Goal: Task Accomplishment & Management: Complete application form

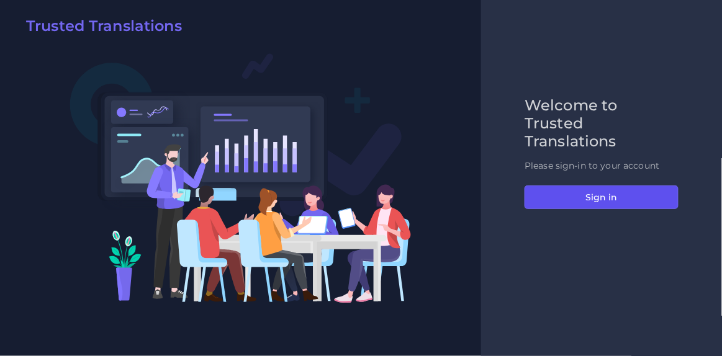
click at [581, 193] on button "Sign in" at bounding box center [602, 198] width 154 height 24
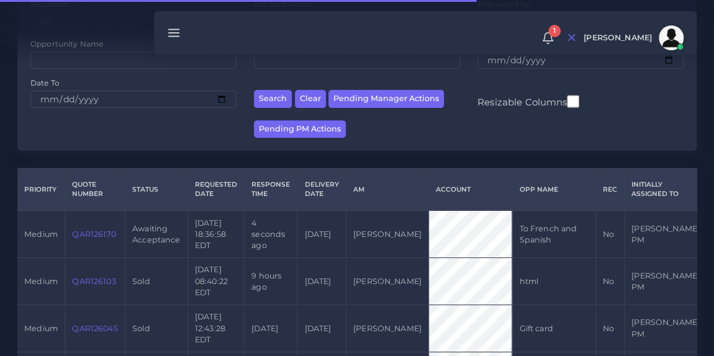
scroll to position [181, 0]
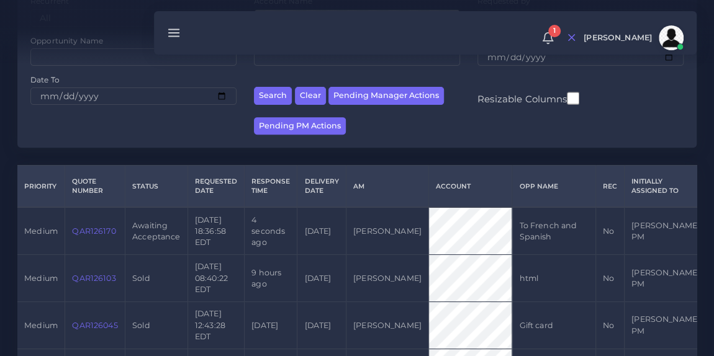
click at [93, 236] on link "QAR126170" at bounding box center [93, 231] width 43 height 9
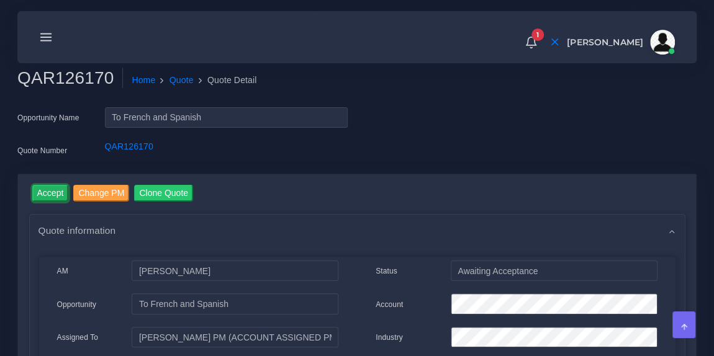
click at [54, 198] on input "Accept" at bounding box center [50, 193] width 37 height 17
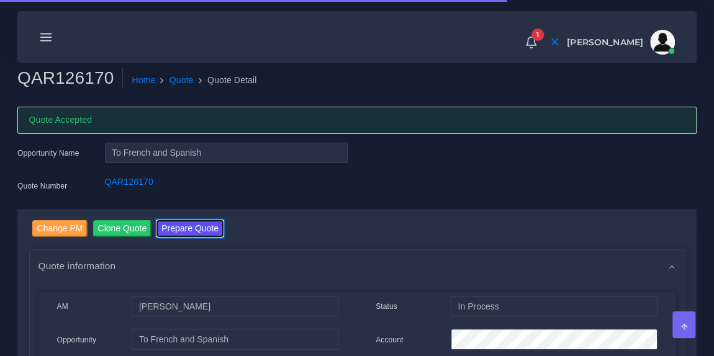
click at [193, 227] on button "Prepare Quote" at bounding box center [189, 228] width 67 height 17
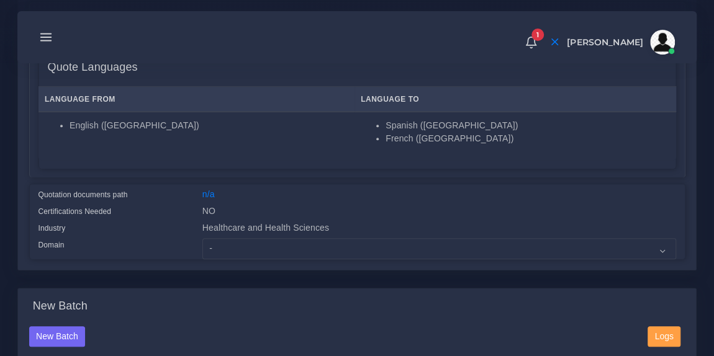
scroll to position [217, 0]
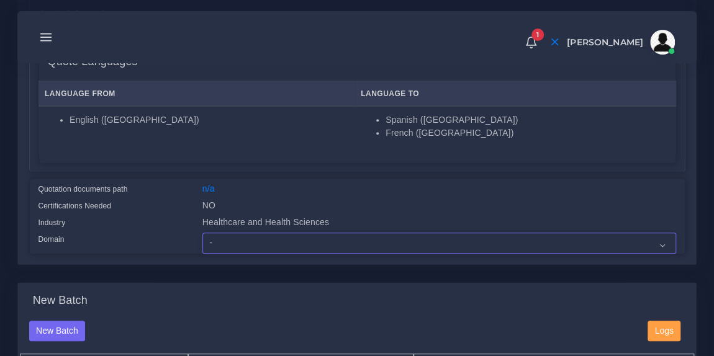
click at [253, 247] on select "- Advertising and Media Agriculture, Forestry and Fishing Architecture, Buildin…" at bounding box center [439, 243] width 474 height 21
select select "Healthcare and Health Sciences"
click at [202, 233] on select "- Advertising and Media Agriculture, Forestry and Fishing Architecture, Buildin…" at bounding box center [439, 243] width 474 height 21
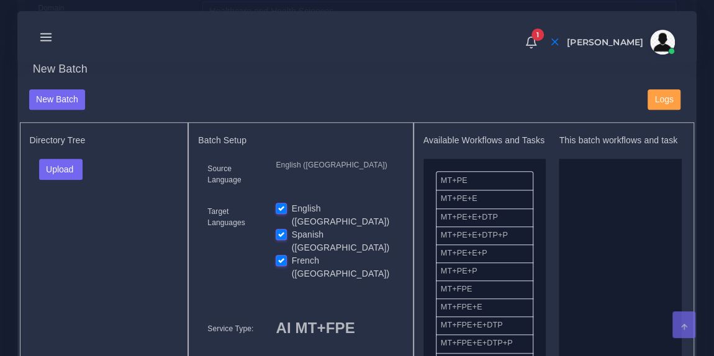
scroll to position [475, 0]
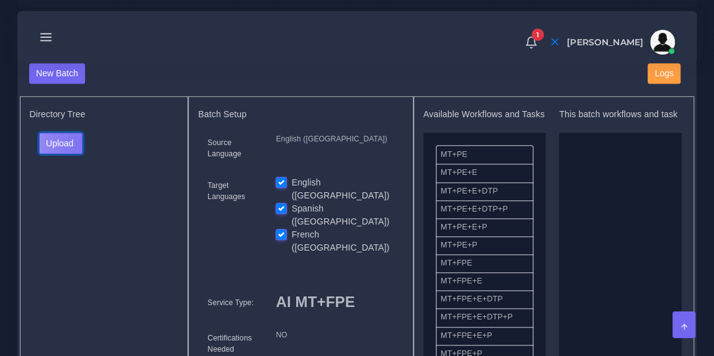
click at [81, 140] on button "Upload" at bounding box center [61, 143] width 44 height 21
click at [72, 192] on label "Files" at bounding box center [83, 190] width 86 height 16
click at [292, 179] on label "English ([GEOGRAPHIC_DATA])" at bounding box center [343, 189] width 102 height 26
click at [281, 179] on input "English ([GEOGRAPHIC_DATA])" at bounding box center [281, 181] width 11 height 11
checkbox input "false"
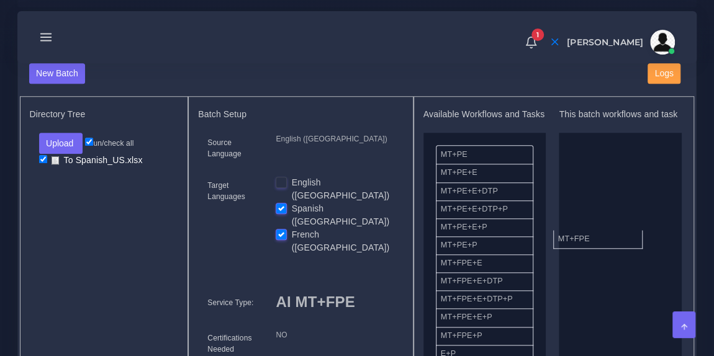
drag, startPoint x: 487, startPoint y: 274, endPoint x: 606, endPoint y: 239, distance: 123.6
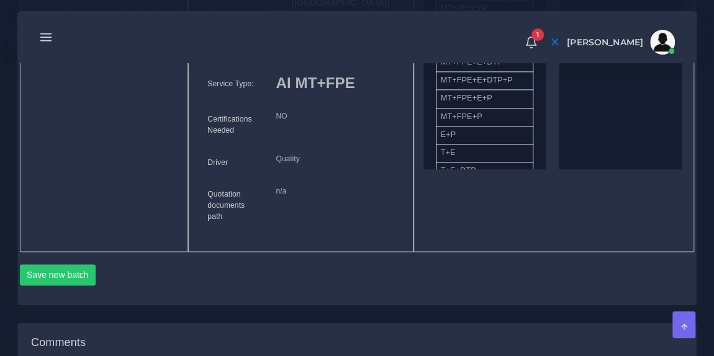
scroll to position [696, 0]
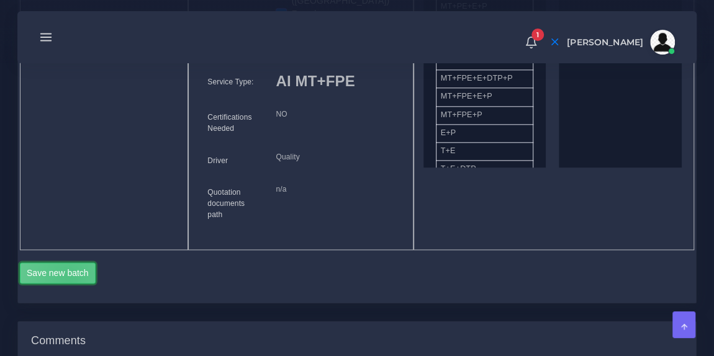
click at [69, 263] on button "Save new batch" at bounding box center [58, 273] width 76 height 21
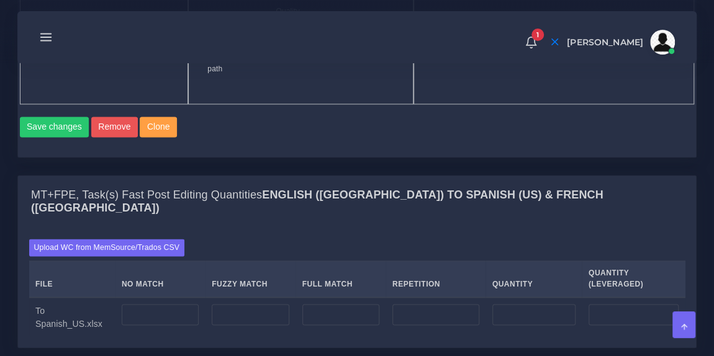
scroll to position [879, 0]
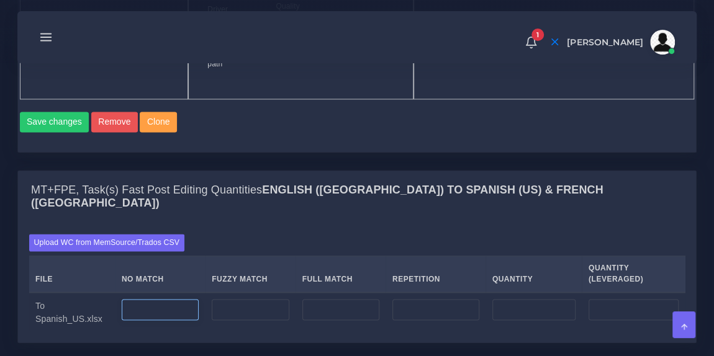
click at [166, 299] on input "number" at bounding box center [160, 309] width 77 height 21
type input "2372"
click at [409, 299] on input "number" at bounding box center [435, 309] width 87 height 21
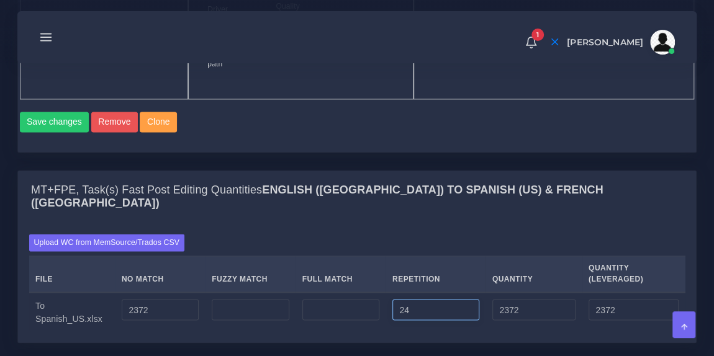
type input "24"
type input "2396"
type input "2378"
click at [376, 112] on div "Save changes Remove Clone" at bounding box center [357, 127] width 675 height 30
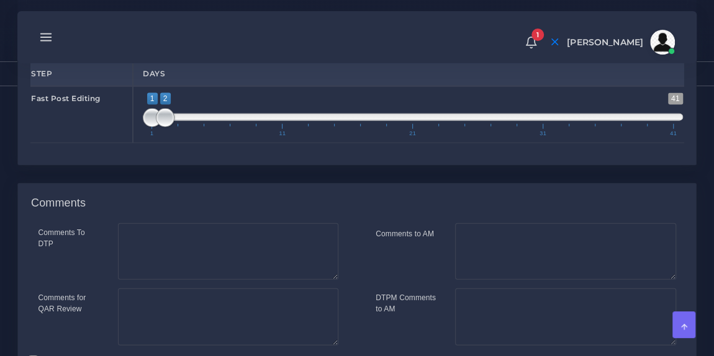
scroll to position [1360, 0]
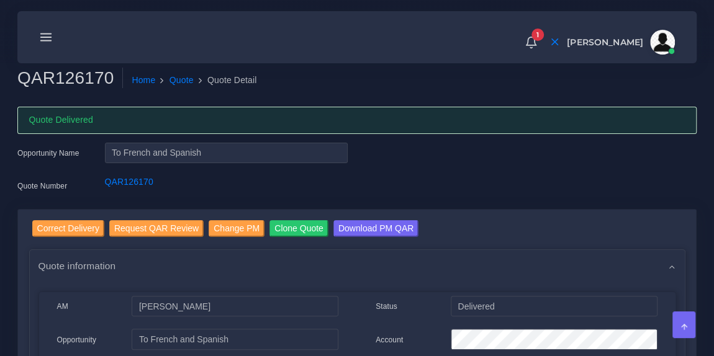
click at [45, 34] on line at bounding box center [46, 34] width 11 height 0
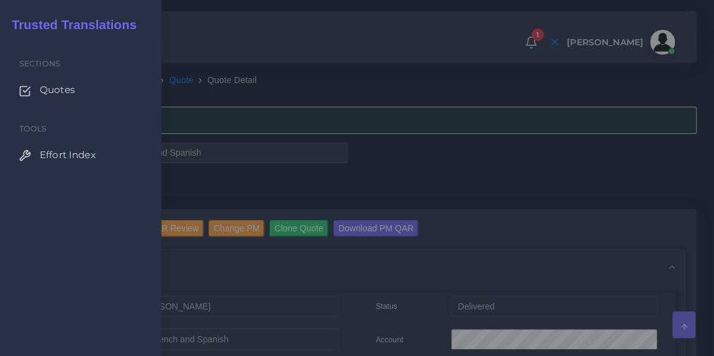
click at [47, 89] on span "Quotes" at bounding box center [57, 90] width 35 height 14
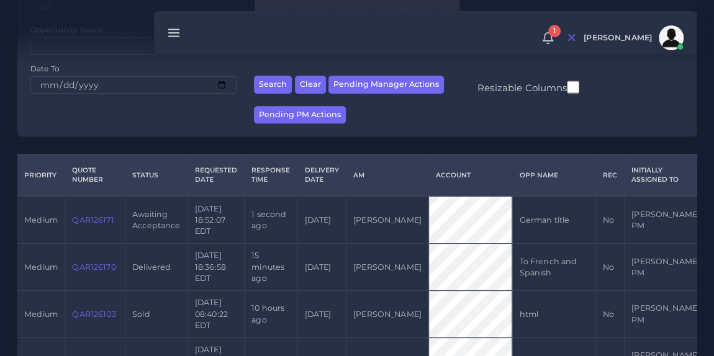
scroll to position [195, 0]
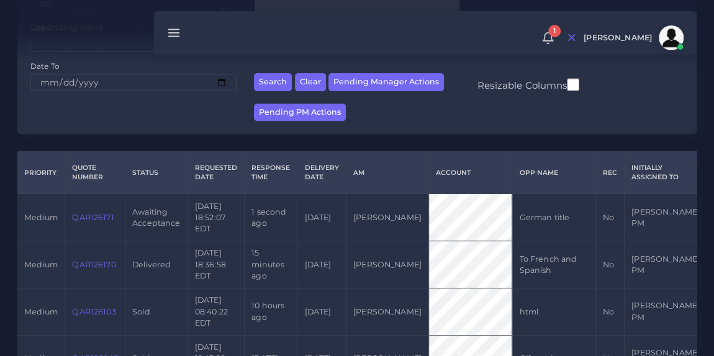
click at [93, 217] on link "QAR126171" at bounding box center [93, 217] width 42 height 9
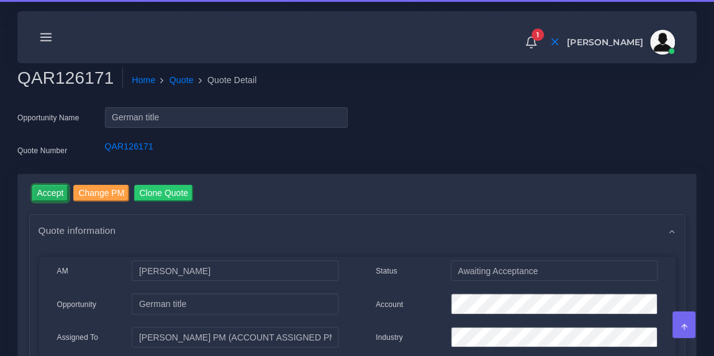
click at [47, 198] on input "Accept" at bounding box center [50, 193] width 37 height 17
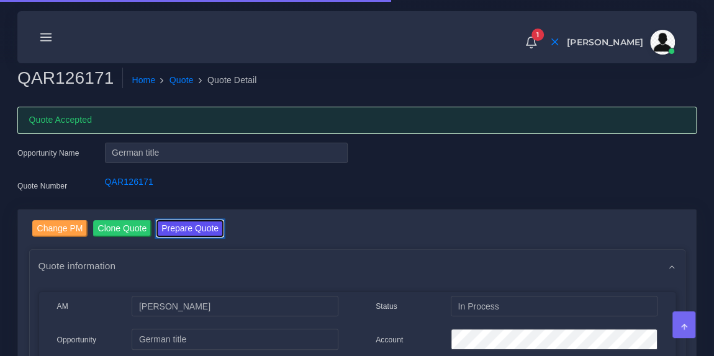
click at [181, 224] on button "Prepare Quote" at bounding box center [189, 228] width 67 height 17
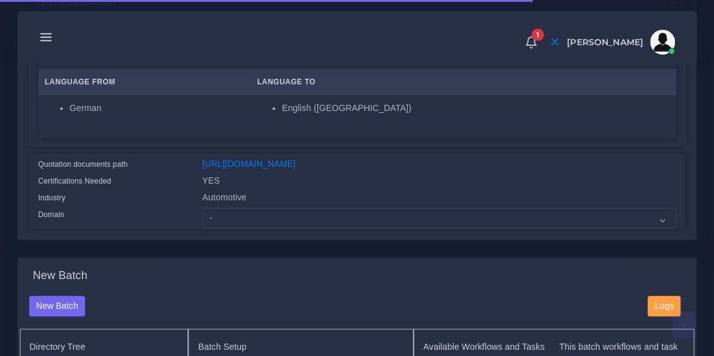
scroll to position [245, 0]
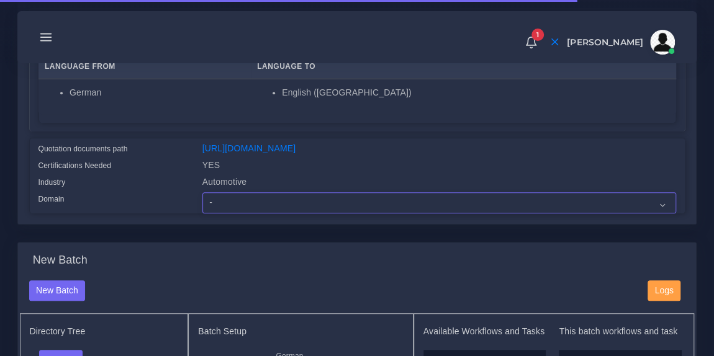
click at [255, 211] on select "- Advertising and Media Agriculture, Forestry and Fishing Architecture, Buildin…" at bounding box center [439, 203] width 474 height 21
select select "Automotive"
click at [202, 201] on select "- Advertising and Media Agriculture, Forestry and Fishing Architecture, Buildin…" at bounding box center [439, 203] width 474 height 21
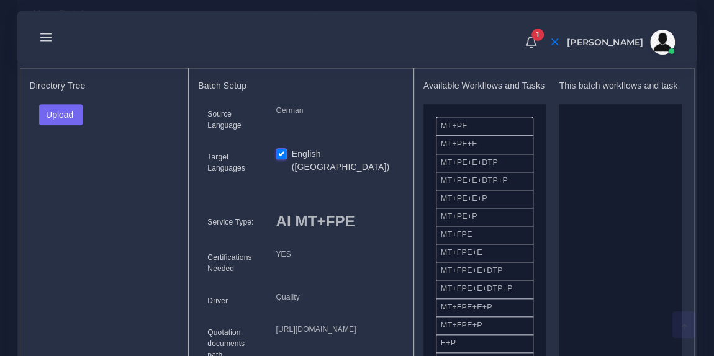
scroll to position [510, 0]
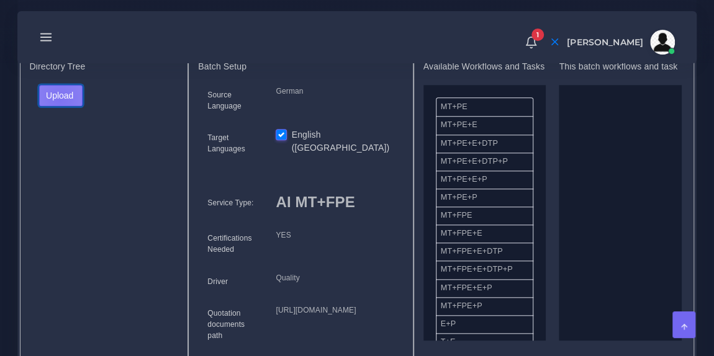
click at [59, 106] on button "Upload" at bounding box center [61, 95] width 44 height 21
click at [69, 150] on label "Files" at bounding box center [83, 142] width 86 height 16
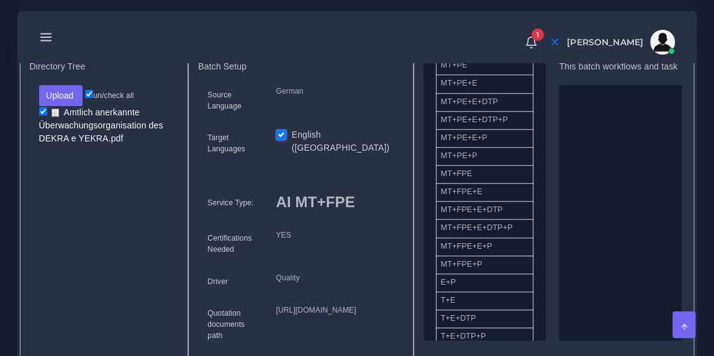
scroll to position [0, 0]
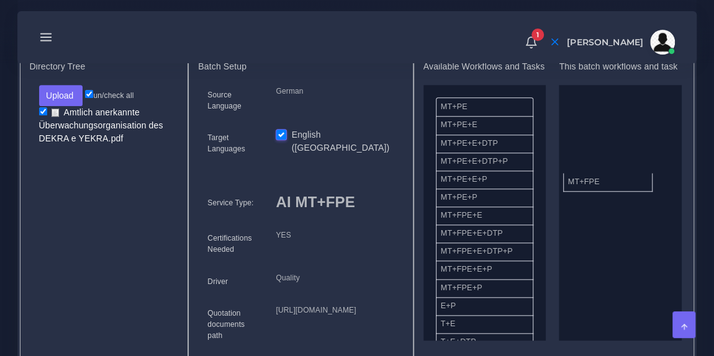
drag, startPoint x: 488, startPoint y: 232, endPoint x: 616, endPoint y: 189, distance: 134.7
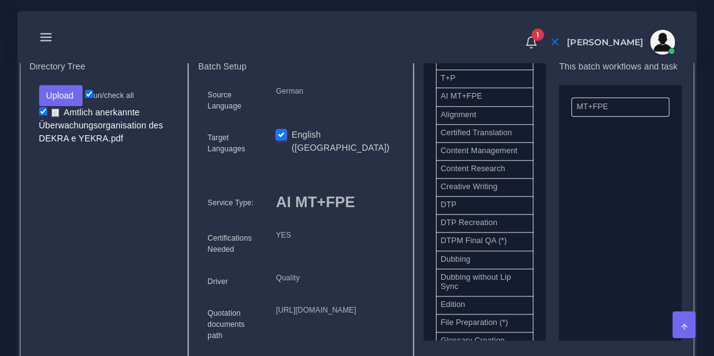
scroll to position [322, 0]
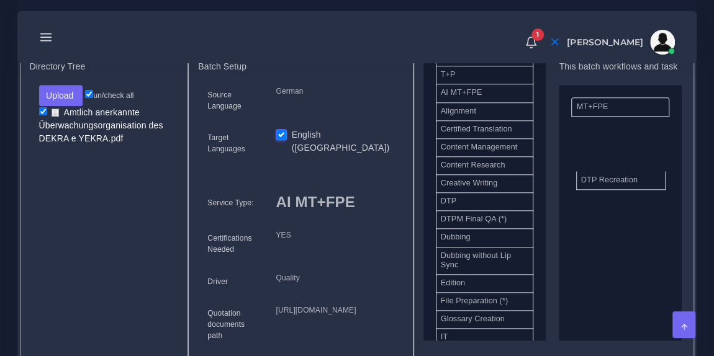
drag, startPoint x: 467, startPoint y: 227, endPoint x: 607, endPoint y: 184, distance: 146.9
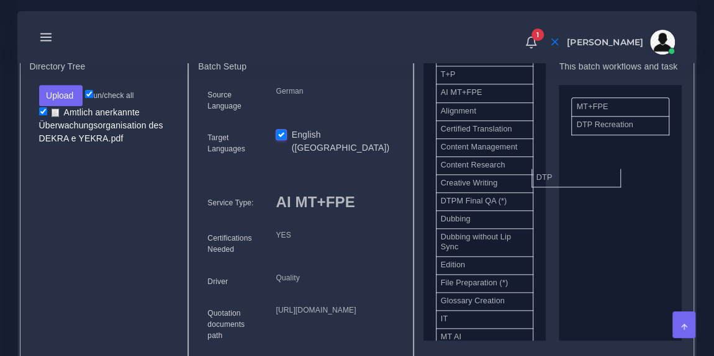
drag, startPoint x: 508, startPoint y: 209, endPoint x: 638, endPoint y: 178, distance: 133.6
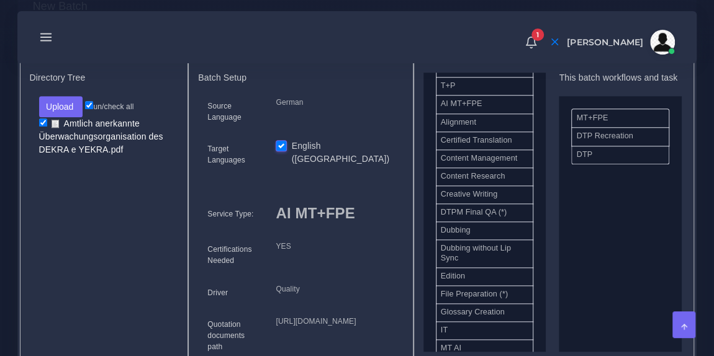
scroll to position [497, 0]
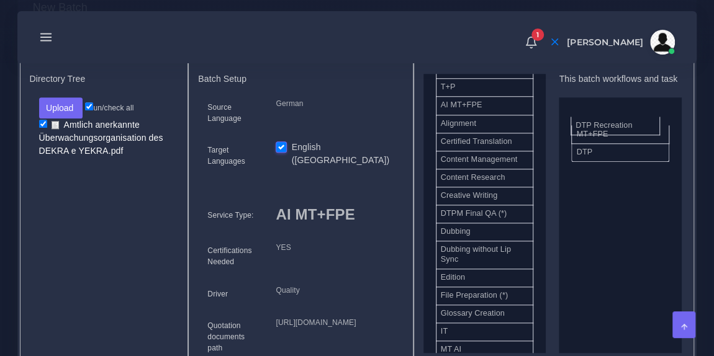
drag, startPoint x: 597, startPoint y: 155, endPoint x: 596, endPoint y: 133, distance: 21.8
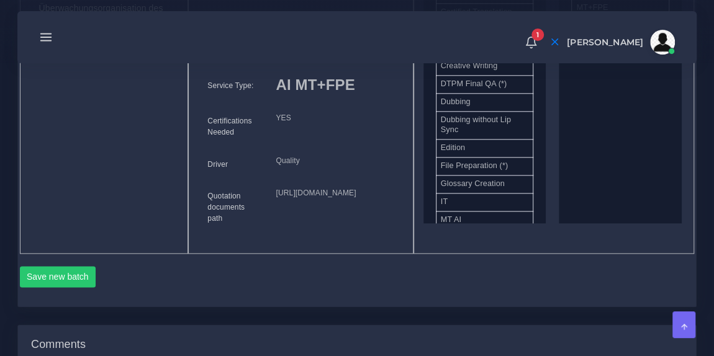
scroll to position [630, 0]
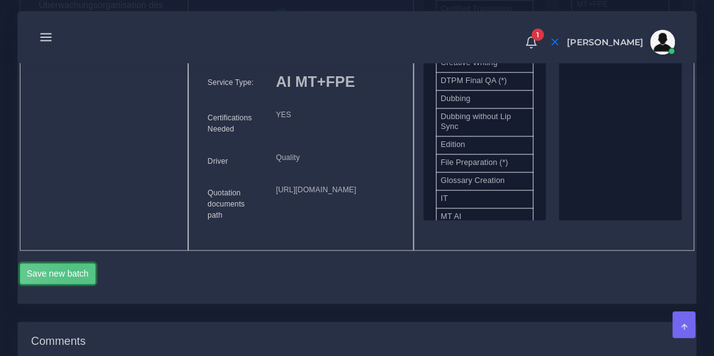
click at [75, 284] on button "Save new batch" at bounding box center [58, 273] width 76 height 21
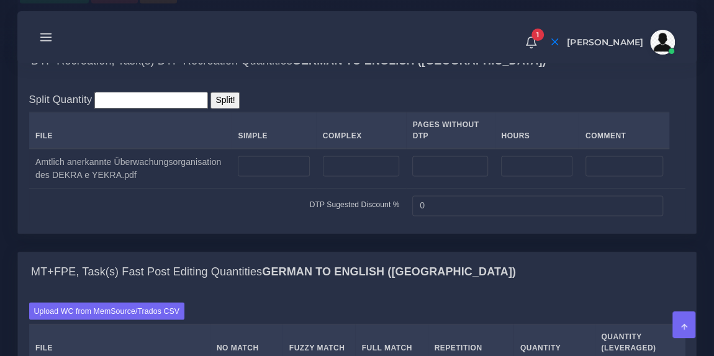
scroll to position [989, 0]
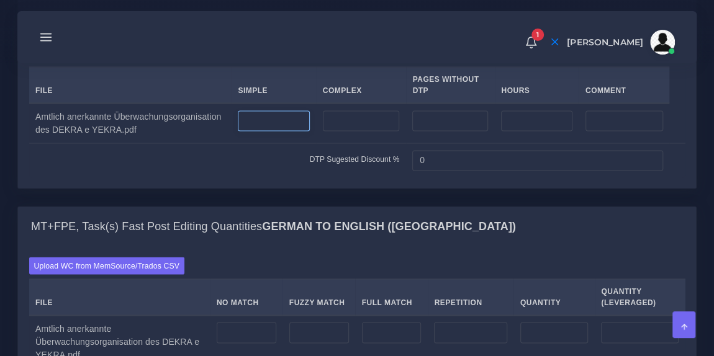
click at [278, 132] on input "number" at bounding box center [273, 121] width 71 height 21
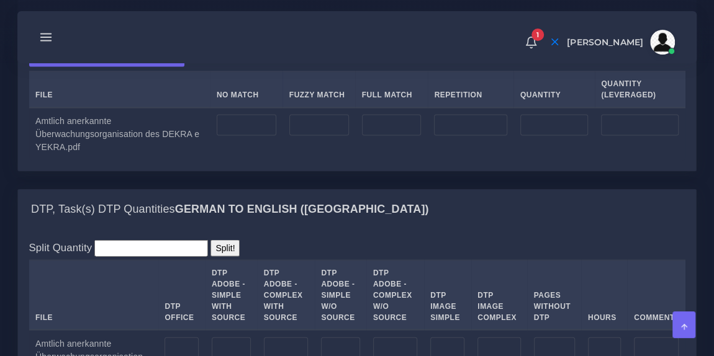
scroll to position [1209, 0]
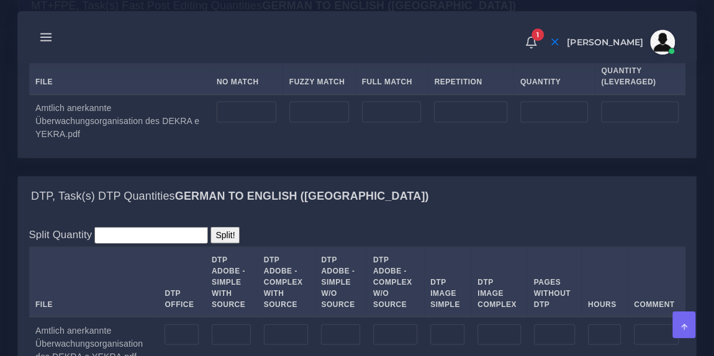
type input "0"
click at [251, 123] on input "number" at bounding box center [247, 112] width 60 height 21
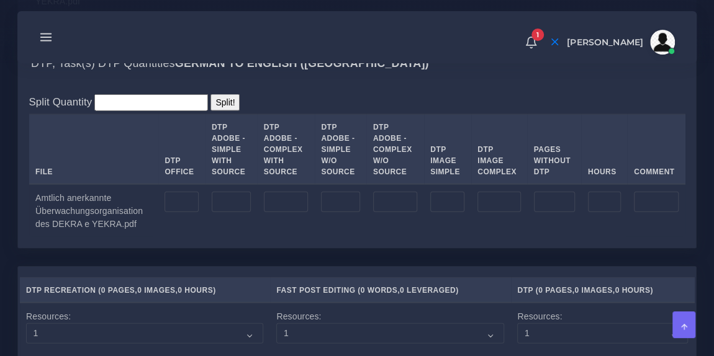
scroll to position [1349, 0]
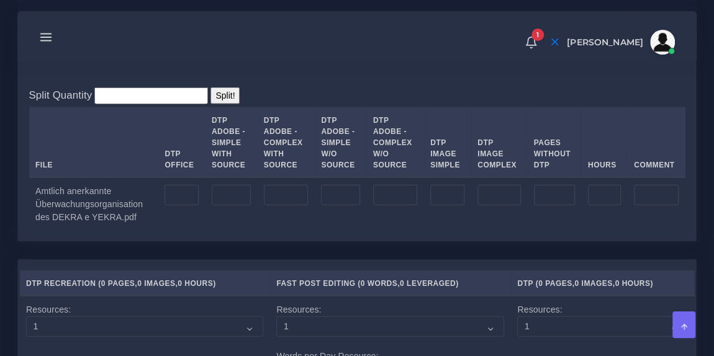
type input "200"
click at [178, 206] on input "number" at bounding box center [182, 195] width 34 height 21
type input "1"
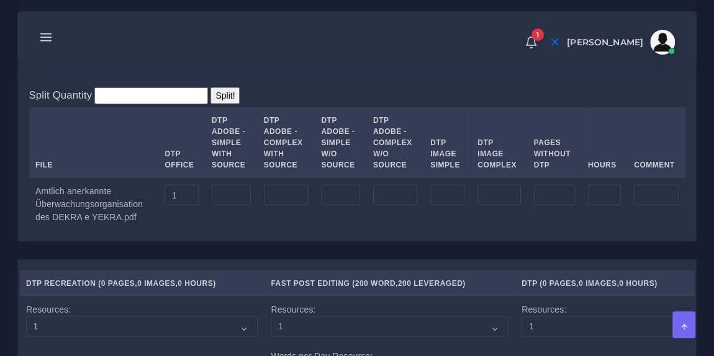
click at [224, 230] on td at bounding box center [231, 204] width 52 height 53
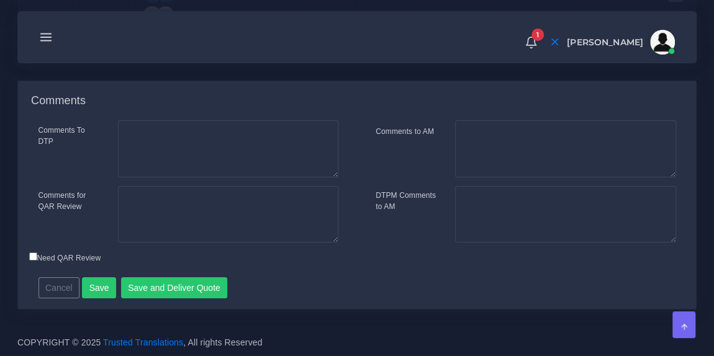
scroll to position [1990, 0]
click at [179, 299] on button "Save and Deliver Quote" at bounding box center [174, 288] width 107 height 21
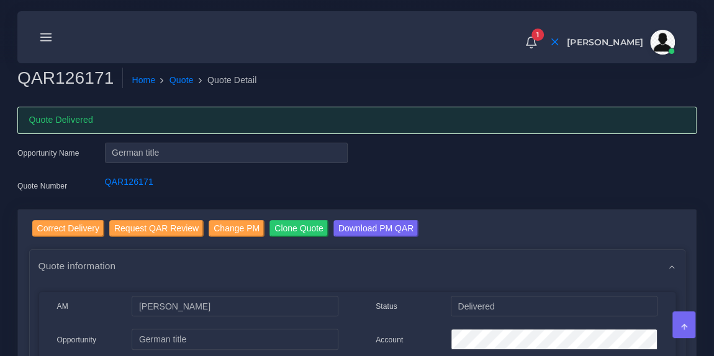
click at [47, 32] on icon at bounding box center [46, 37] width 14 height 14
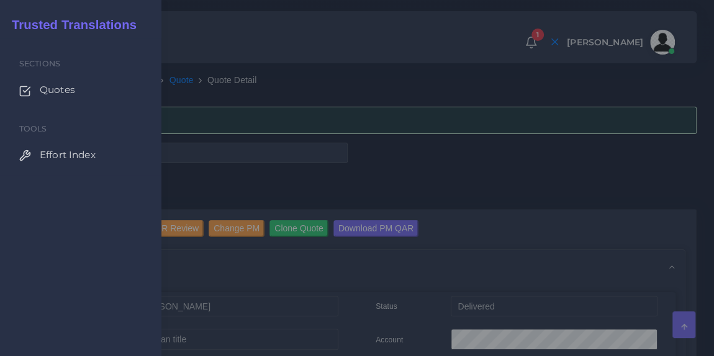
click at [62, 93] on span "Quotes" at bounding box center [57, 90] width 35 height 14
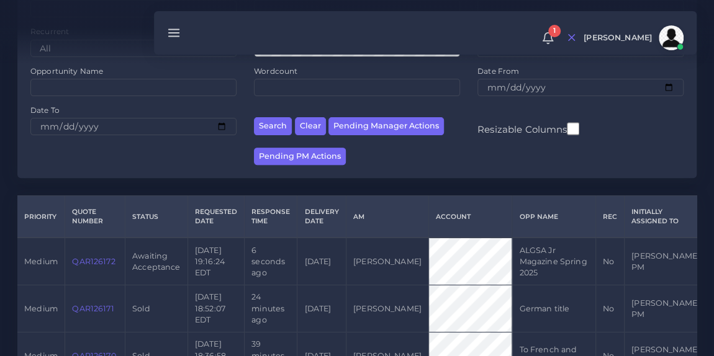
scroll to position [159, 0]
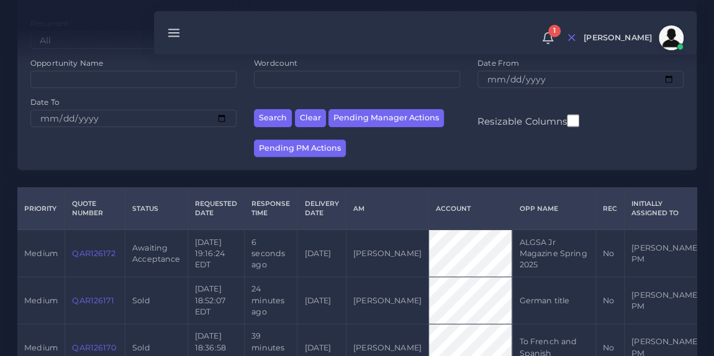
click at [89, 253] on link "QAR126172" at bounding box center [93, 253] width 43 height 9
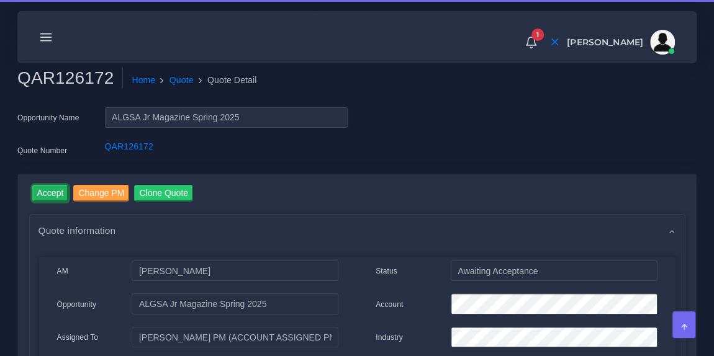
click at [50, 193] on input "Accept" at bounding box center [50, 193] width 37 height 17
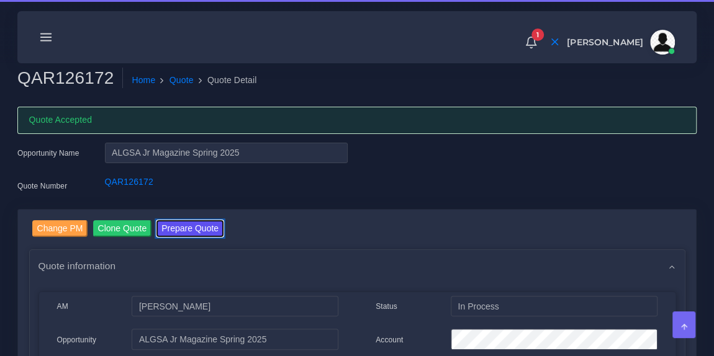
click at [171, 225] on button "Prepare Quote" at bounding box center [189, 228] width 67 height 17
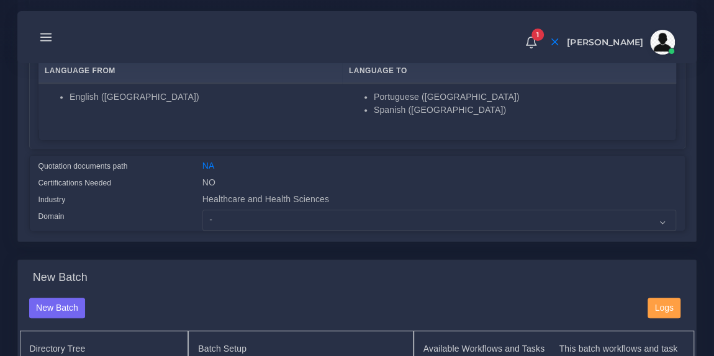
scroll to position [242, 0]
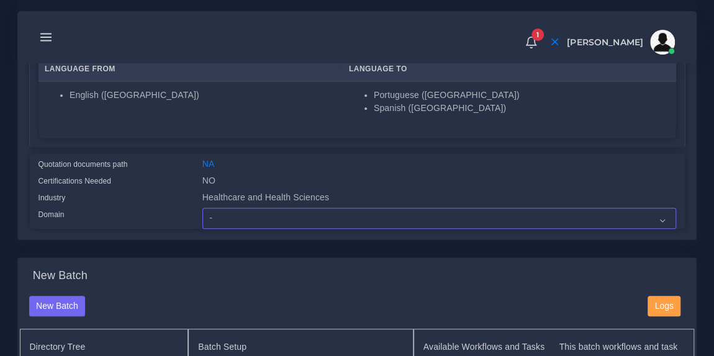
click at [238, 218] on select "- Advertising and Media Agriculture, Forestry and Fishing Architecture, Buildin…" at bounding box center [439, 218] width 474 height 21
select select "Healthcare and Health Sciences"
click at [202, 208] on select "- Advertising and Media Agriculture, Forestry and Fishing Architecture, Buildin…" at bounding box center [439, 218] width 474 height 21
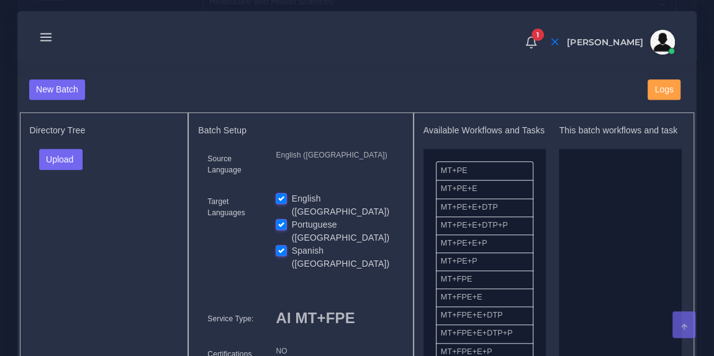
scroll to position [460, 0]
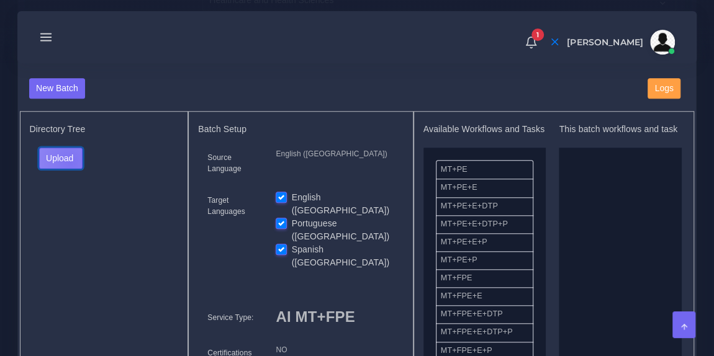
click at [70, 160] on button "Upload" at bounding box center [61, 158] width 44 height 21
click at [74, 204] on label "Files" at bounding box center [83, 205] width 86 height 16
click at [292, 217] on label "Portuguese ([GEOGRAPHIC_DATA])" at bounding box center [343, 230] width 102 height 26
click at [284, 217] on input "Portuguese ([GEOGRAPHIC_DATA])" at bounding box center [281, 222] width 11 height 11
checkbox input "false"
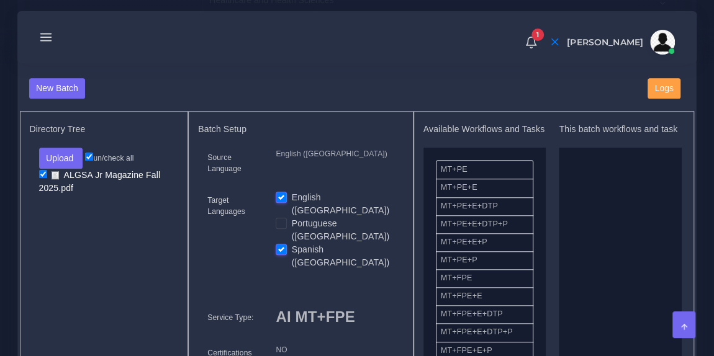
click at [292, 243] on label "Spanish ([GEOGRAPHIC_DATA])" at bounding box center [343, 256] width 102 height 26
click at [283, 243] on input "Spanish ([GEOGRAPHIC_DATA])" at bounding box center [281, 248] width 11 height 11
checkbox input "false"
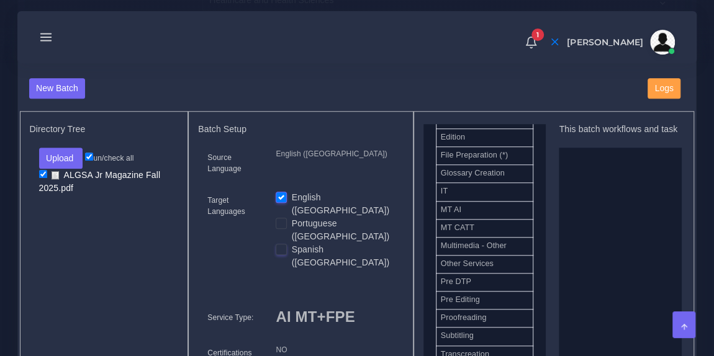
scroll to position [567, 0]
drag, startPoint x: 489, startPoint y: 278, endPoint x: 636, endPoint y: 212, distance: 161.2
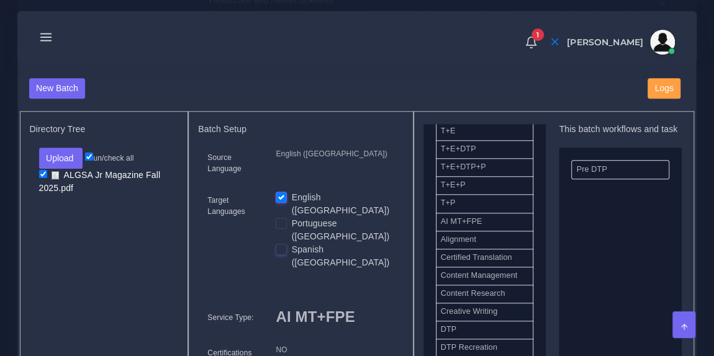
scroll to position [253, 0]
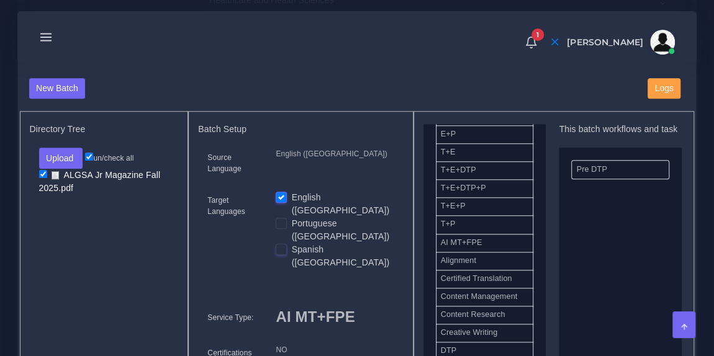
drag, startPoint x: 494, startPoint y: 243, endPoint x: 626, endPoint y: 219, distance: 133.9
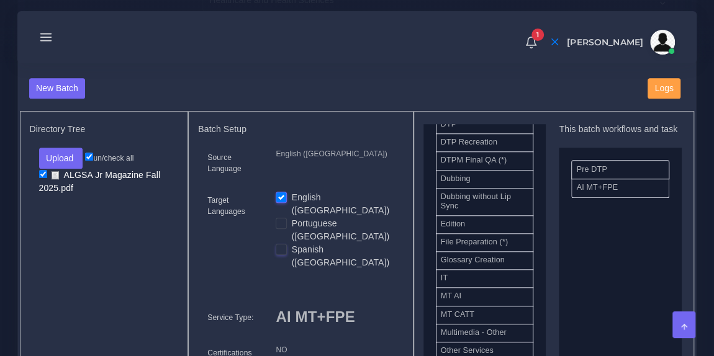
scroll to position [433, 0]
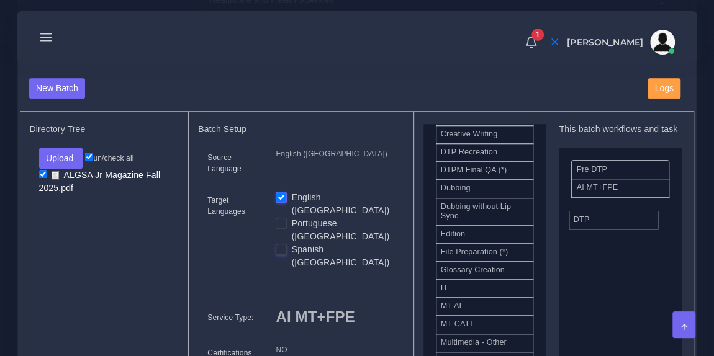
drag, startPoint x: 487, startPoint y: 157, endPoint x: 620, endPoint y: 221, distance: 147.5
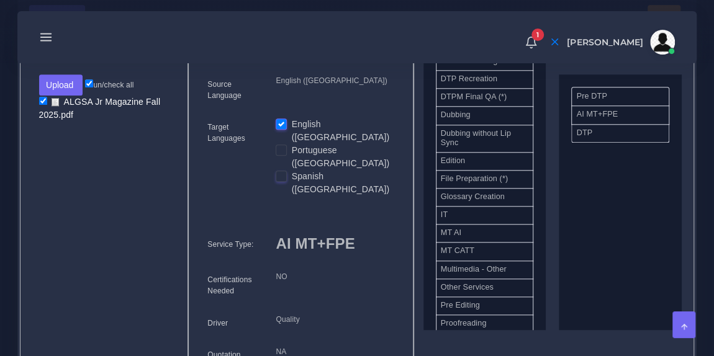
scroll to position [533, 0]
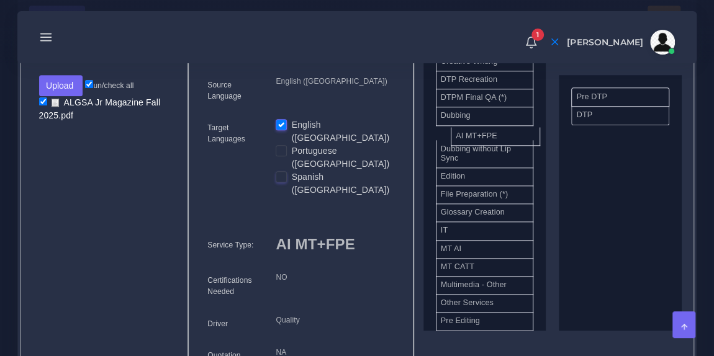
drag, startPoint x: 600, startPoint y: 123, endPoint x: 478, endPoint y: 134, distance: 122.2
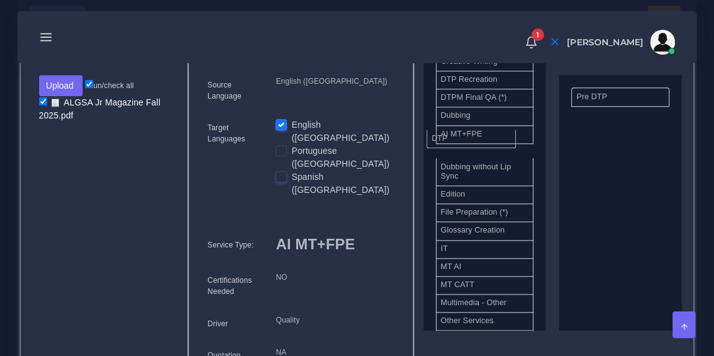
drag, startPoint x: 610, startPoint y: 120, endPoint x: 464, endPoint y: 134, distance: 146.0
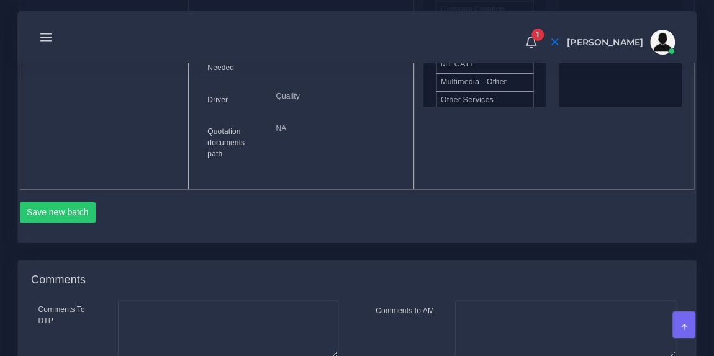
scroll to position [787, 0]
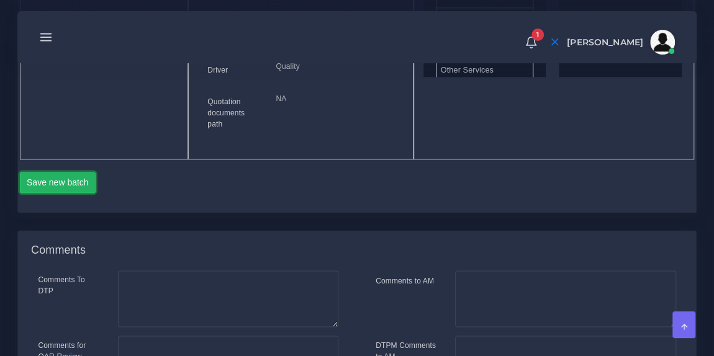
click at [66, 172] on button "Save new batch" at bounding box center [58, 182] width 76 height 21
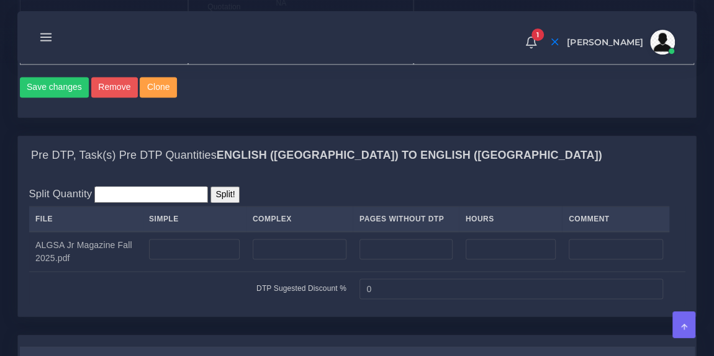
scroll to position [914, 0]
click at [299, 239] on input "number" at bounding box center [300, 249] width 94 height 21
type input "40"
click at [304, 186] on div "Split Quantity Split! File Simple Complex Pages Without DTP Hours Comment 40 0" at bounding box center [357, 246] width 656 height 120
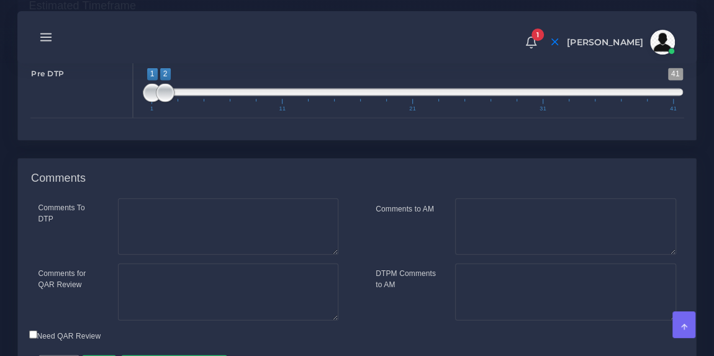
scroll to position [1366, 0]
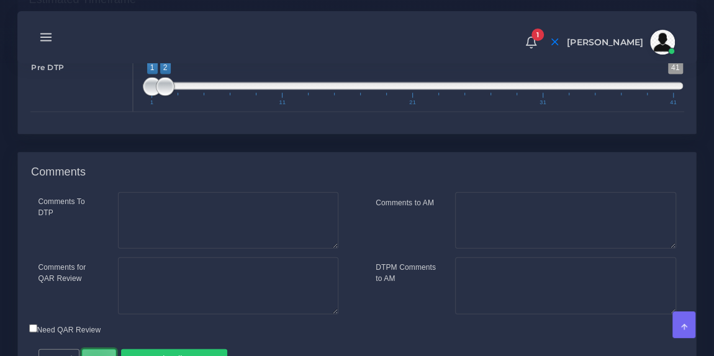
click at [93, 350] on button "Save" at bounding box center [99, 360] width 34 height 21
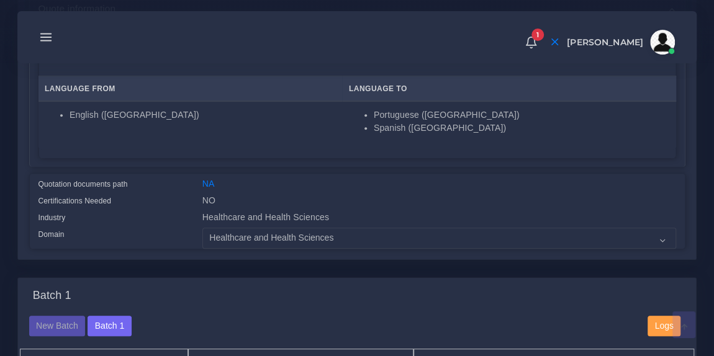
scroll to position [263, 0]
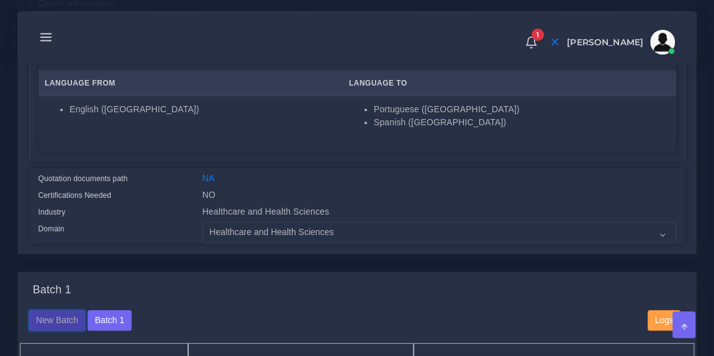
click at [48, 320] on button "New Batch" at bounding box center [57, 320] width 57 height 21
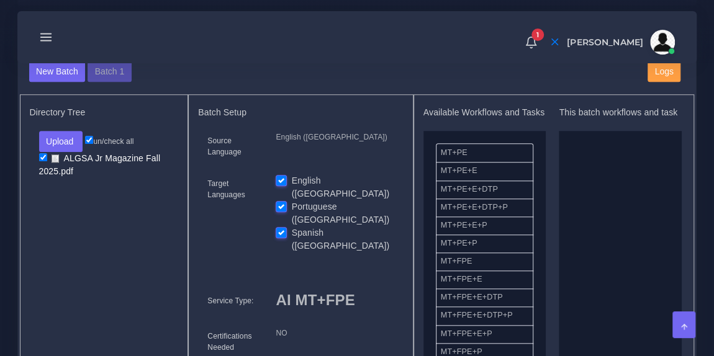
scroll to position [478, 0]
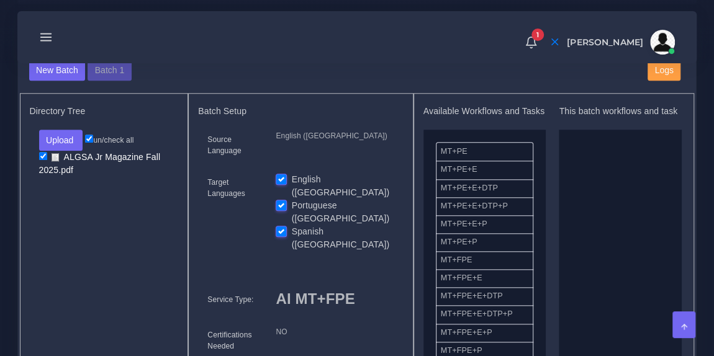
click at [292, 174] on label "English ([GEOGRAPHIC_DATA])" at bounding box center [343, 186] width 102 height 26
click at [278, 174] on input "English ([GEOGRAPHIC_DATA])" at bounding box center [281, 178] width 11 height 11
checkbox input "false"
drag, startPoint x: 496, startPoint y: 262, endPoint x: 600, endPoint y: 224, distance: 111.8
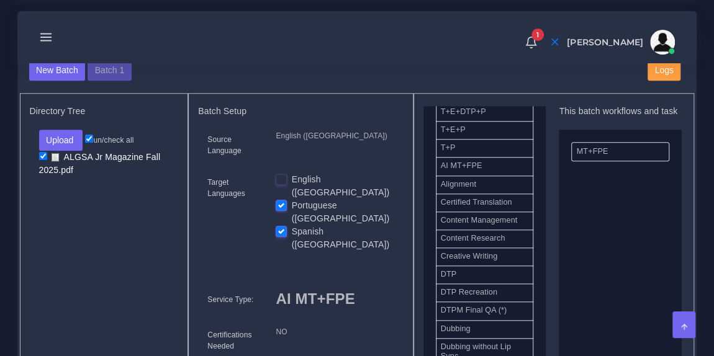
scroll to position [296, 0]
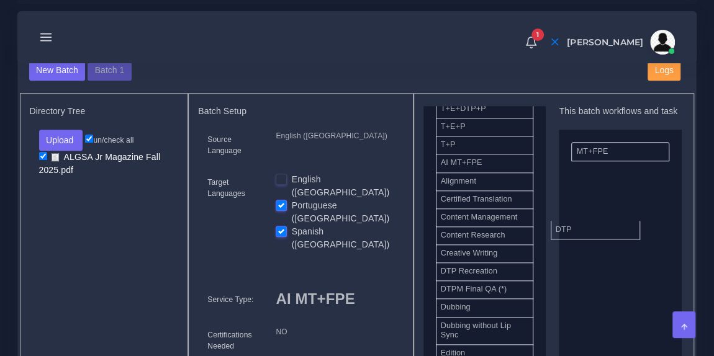
drag, startPoint x: 496, startPoint y: 273, endPoint x: 625, endPoint y: 222, distance: 139.6
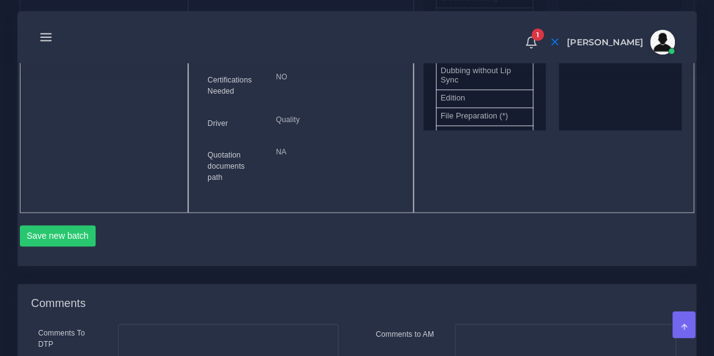
scroll to position [738, 0]
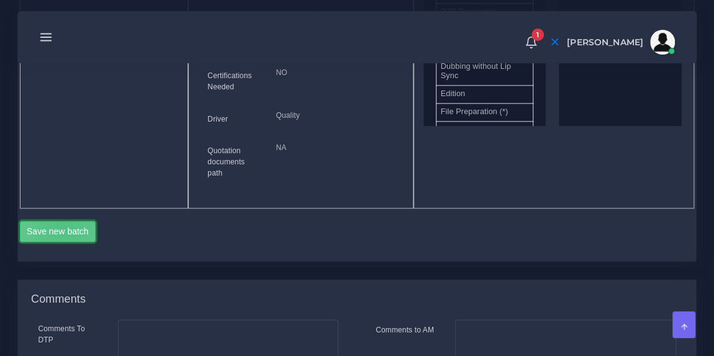
click at [63, 221] on button "Save new batch" at bounding box center [58, 231] width 76 height 21
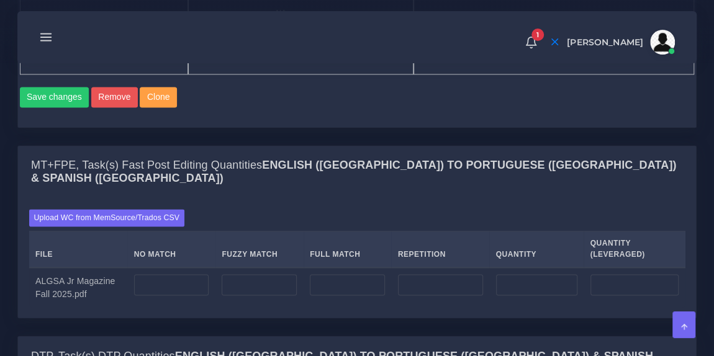
scroll to position [909, 0]
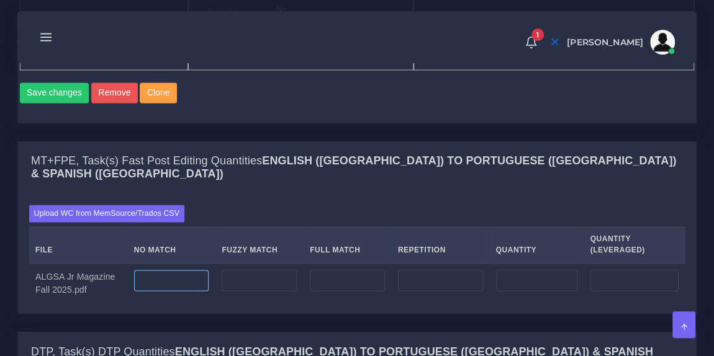
click at [186, 270] on input "number" at bounding box center [171, 280] width 75 height 21
type input "3"
type input "8300"
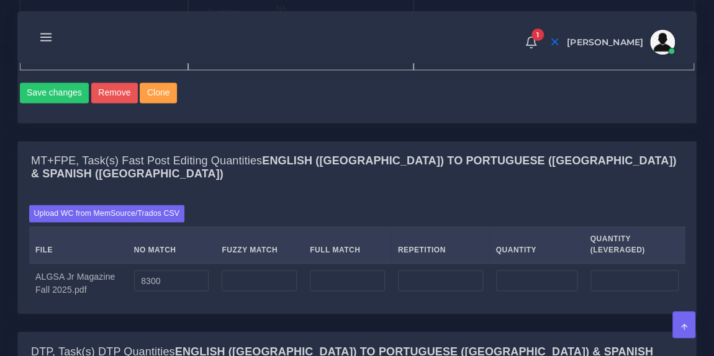
type input "8300"
click at [247, 205] on div "Upload WC from MemSource/Trados CSV File No Match Fuzzy Match Full Match Repeti…" at bounding box center [357, 253] width 656 height 97
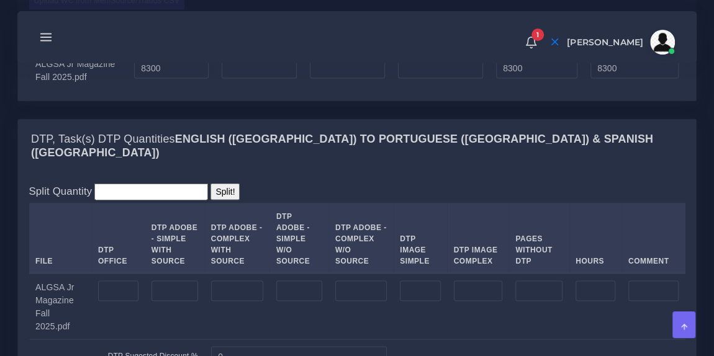
scroll to position [1148, 0]
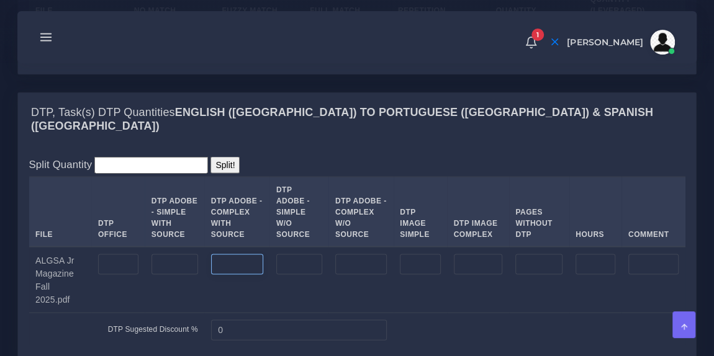
click at [242, 254] on input "number" at bounding box center [237, 264] width 52 height 21
type input "5"
type input "4"
click at [352, 254] on input "number" at bounding box center [361, 264] width 52 height 21
type input "40"
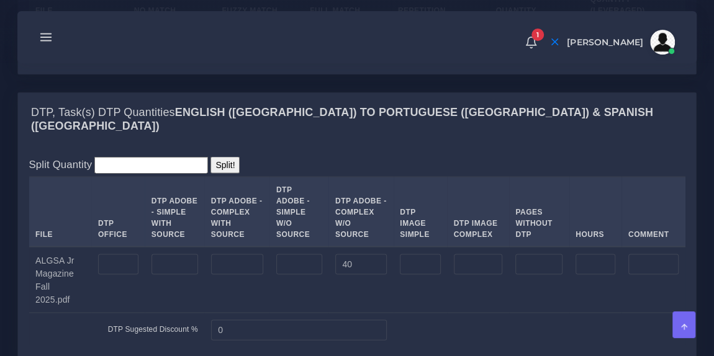
click at [329, 156] on div "Split Quantity Split! File DTP Office DTP Adobe - Simple With Source DTP Adobe …" at bounding box center [357, 251] width 656 height 191
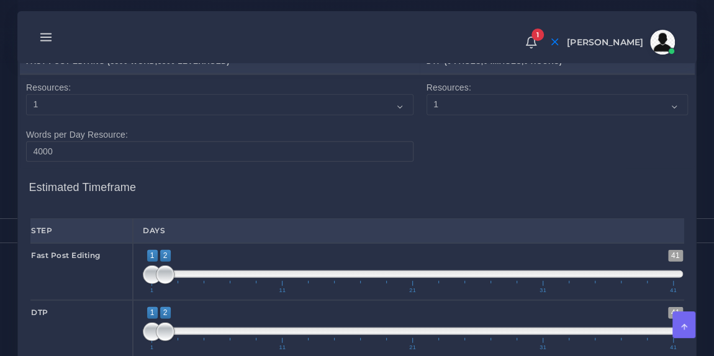
scroll to position [1489, 0]
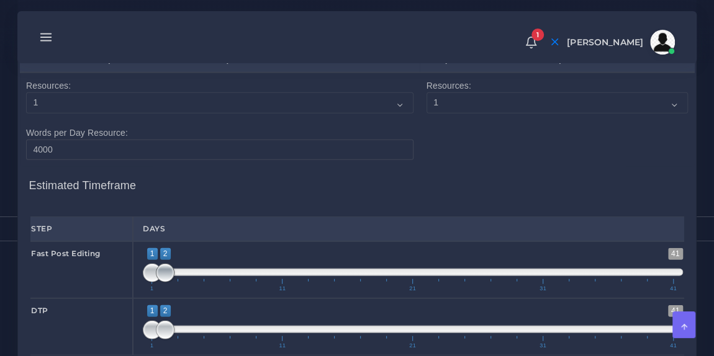
type input "1;3"
drag, startPoint x: 167, startPoint y: 176, endPoint x: 176, endPoint y: 178, distance: 9.0
click at [176, 264] on span at bounding box center [178, 273] width 19 height 19
drag, startPoint x: 165, startPoint y: 232, endPoint x: 212, endPoint y: 233, distance: 46.6
click at [212, 321] on span at bounding box center [217, 330] width 19 height 19
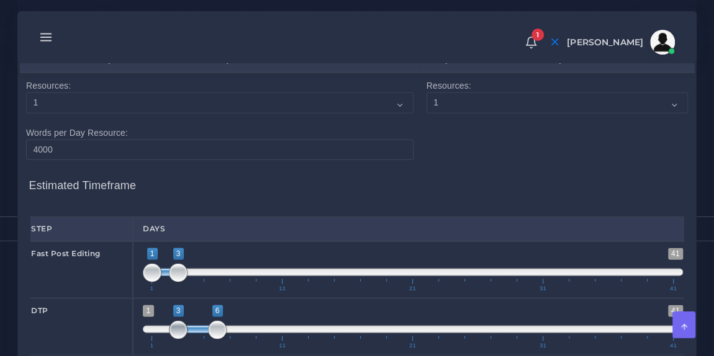
type input "4;6"
drag, startPoint x: 145, startPoint y: 229, endPoint x: 180, endPoint y: 222, distance: 35.9
click at [180, 306] on span "1 41 4 6 4 — 6 1 11 21 31 41" at bounding box center [413, 327] width 540 height 43
type input "2;4"
drag, startPoint x: 164, startPoint y: 174, endPoint x: 171, endPoint y: 175, distance: 7.5
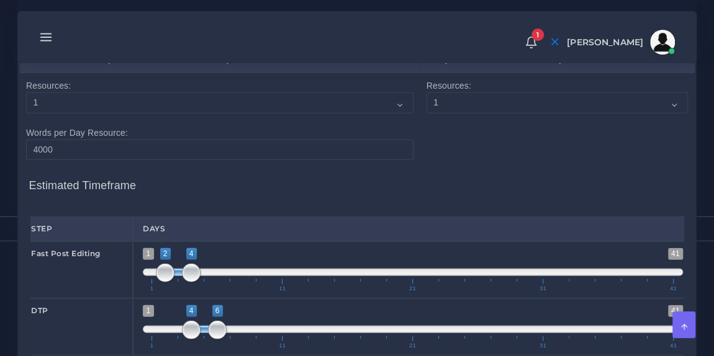
click at [171, 248] on span "1 41 2 4 2 — 4 1 11 21 31 41" at bounding box center [413, 269] width 540 height 43
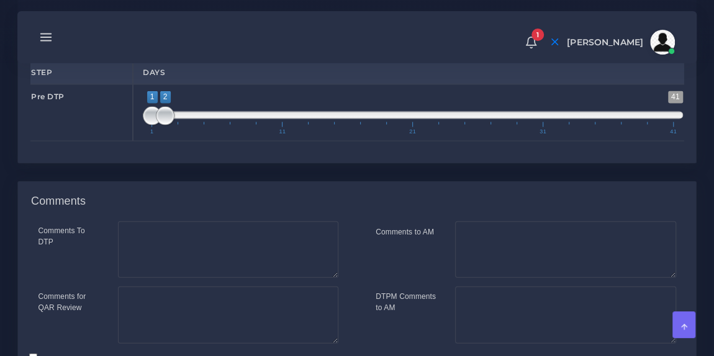
scroll to position [1390, 0]
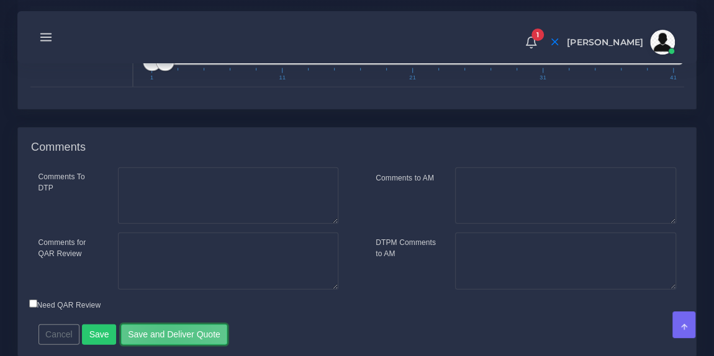
click at [161, 325] on button "Save and Deliver Quote" at bounding box center [174, 335] width 107 height 21
